Goal: Transaction & Acquisition: Obtain resource

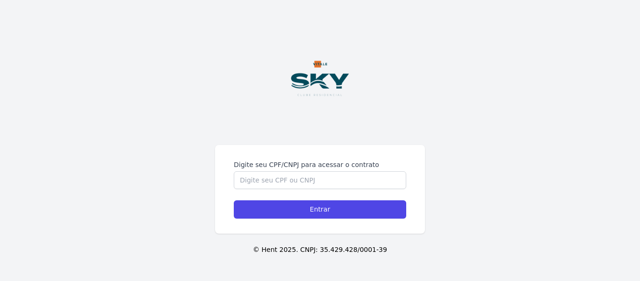
click at [348, 126] on img at bounding box center [319, 78] width 103 height 103
click at [339, 180] on input "Digite seu CPF/CNPJ para acessar o contrato" at bounding box center [320, 180] width 172 height 18
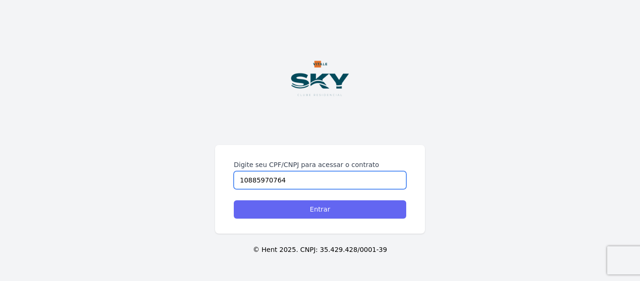
type input "10885970764"
click at [370, 200] on input "Entrar" at bounding box center [320, 209] width 172 height 18
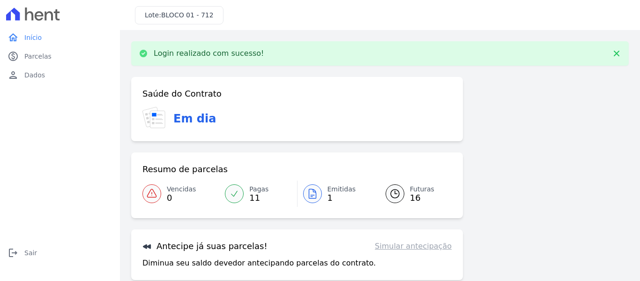
click at [312, 190] on icon at bounding box center [312, 193] width 7 height 9
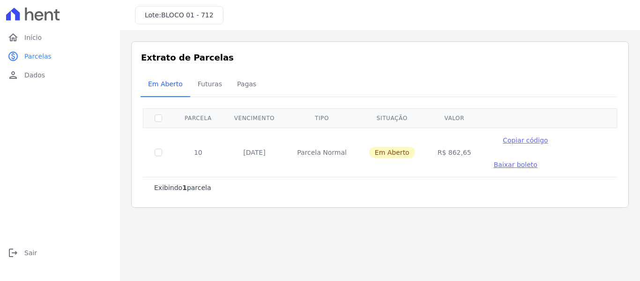
click at [537, 161] on span "Baixar boleto" at bounding box center [516, 164] width 44 height 7
click at [536, 180] on div "0 selecionada(s) Exibindo 1 parcela [GEOGRAPHIC_DATA] Vencimento Tipo Situação …" at bounding box center [380, 150] width 478 height 108
click at [537, 161] on span "Baixar boleto" at bounding box center [516, 164] width 44 height 7
click at [60, 49] on link "paid Parcelas" at bounding box center [60, 56] width 112 height 19
click at [211, 84] on span "Futuras" at bounding box center [210, 84] width 36 height 19
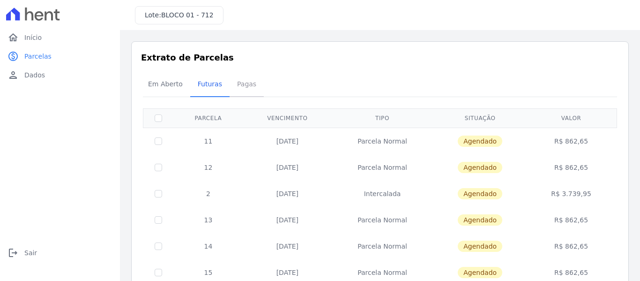
click at [247, 86] on span "Pagas" at bounding box center [246, 84] width 30 height 19
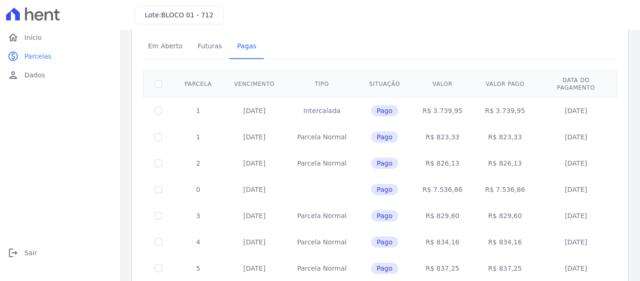
scroll to position [22, 0]
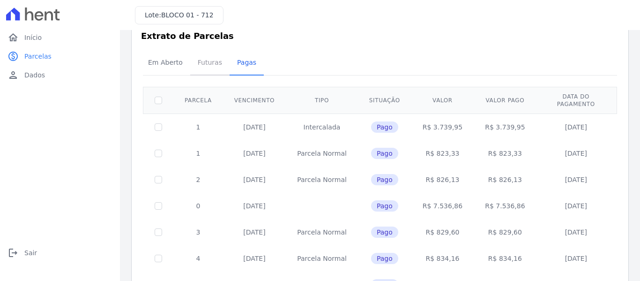
click at [213, 65] on span "Futuras" at bounding box center [210, 62] width 36 height 19
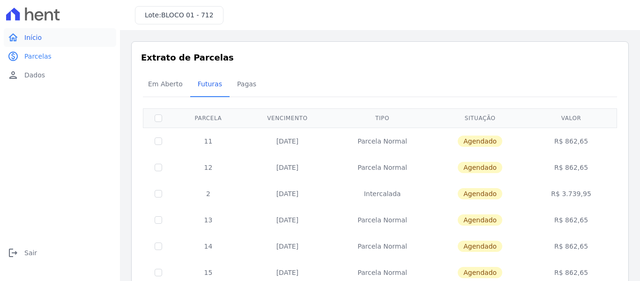
click at [39, 46] on link "home Início" at bounding box center [60, 37] width 112 height 19
